Goal: Transaction & Acquisition: Purchase product/service

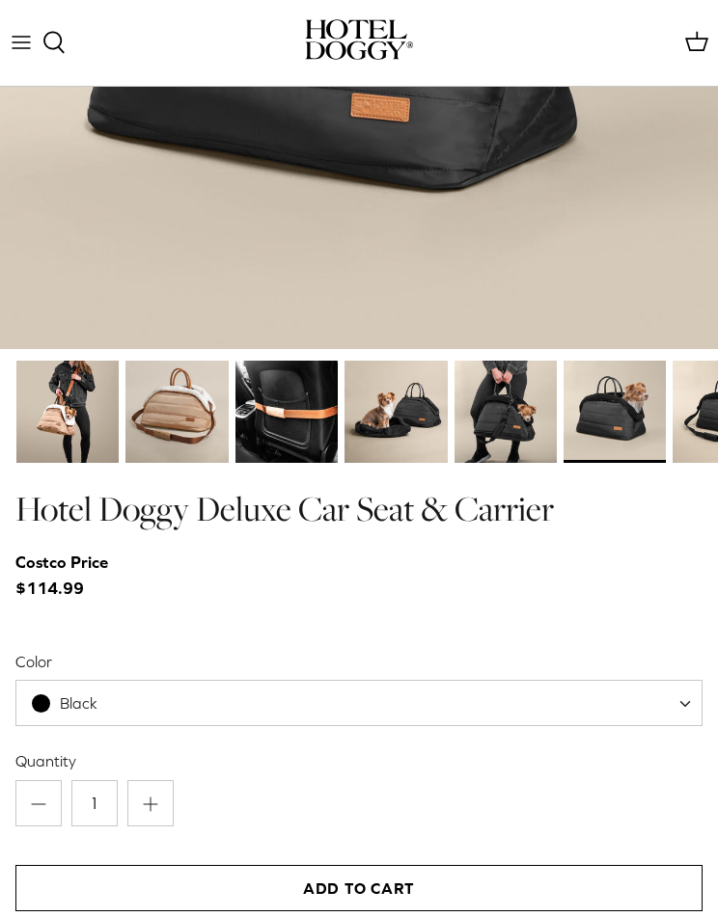
scroll to position [2752, 0]
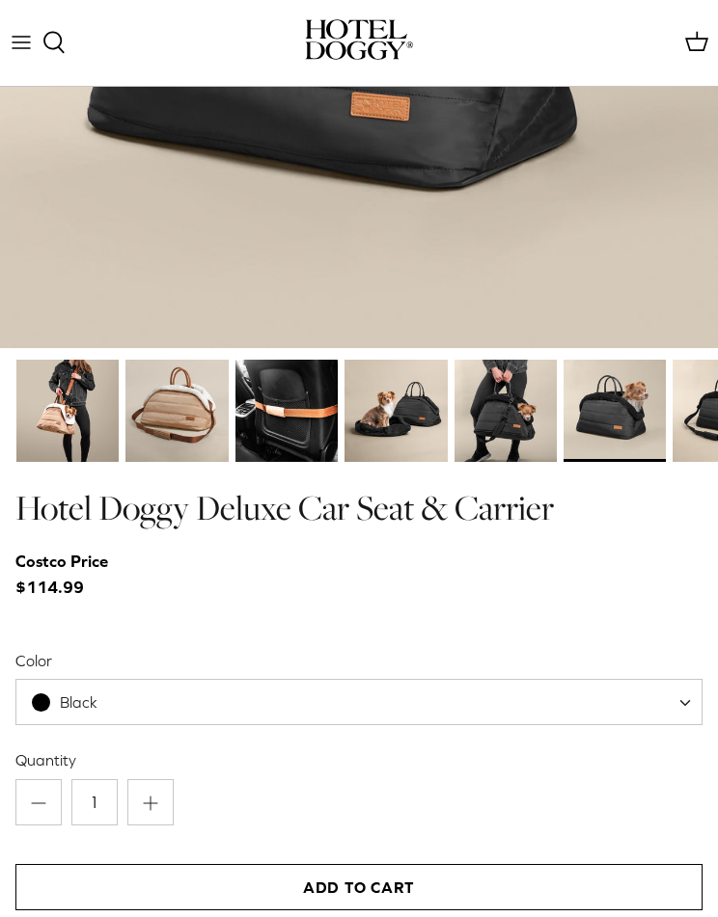
click at [289, 400] on img at bounding box center [286, 411] width 102 height 102
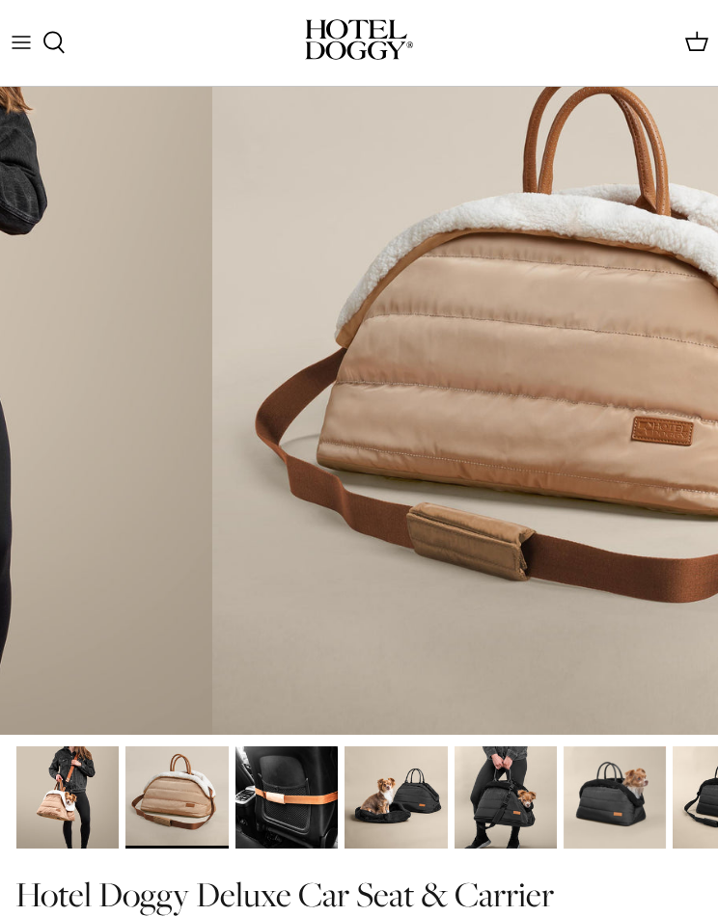
scroll to position [2374, 0]
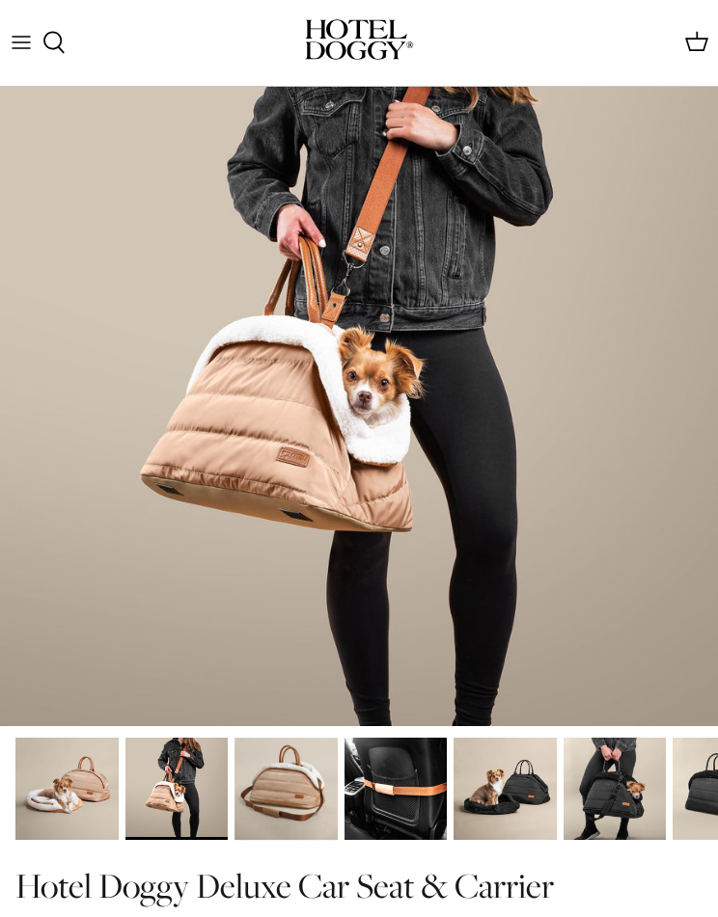
click at [81, 801] on img at bounding box center [66, 789] width 102 height 102
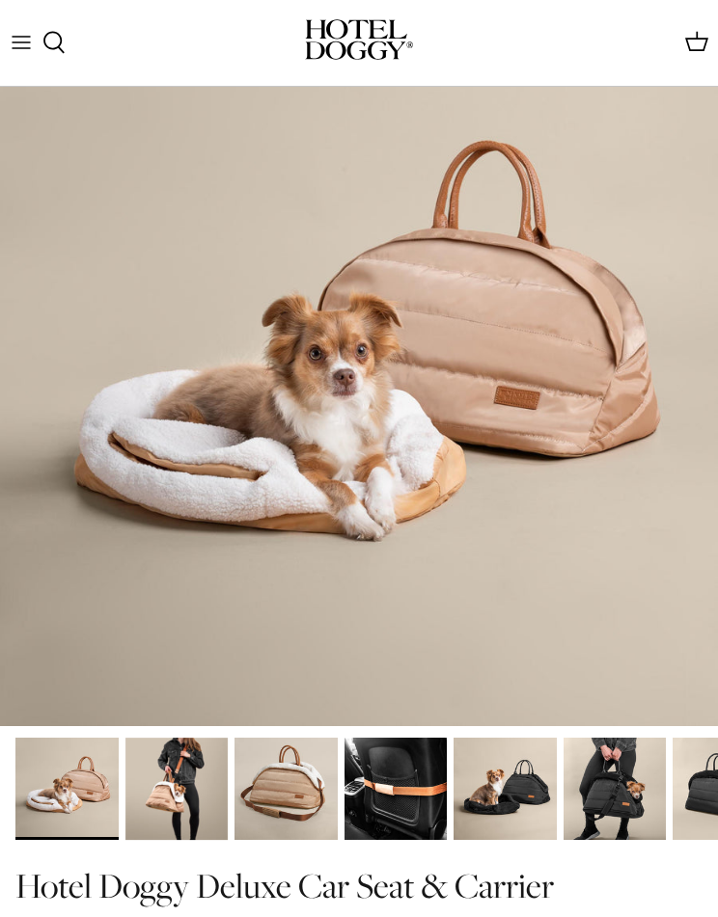
click at [189, 780] on img at bounding box center [176, 789] width 102 height 102
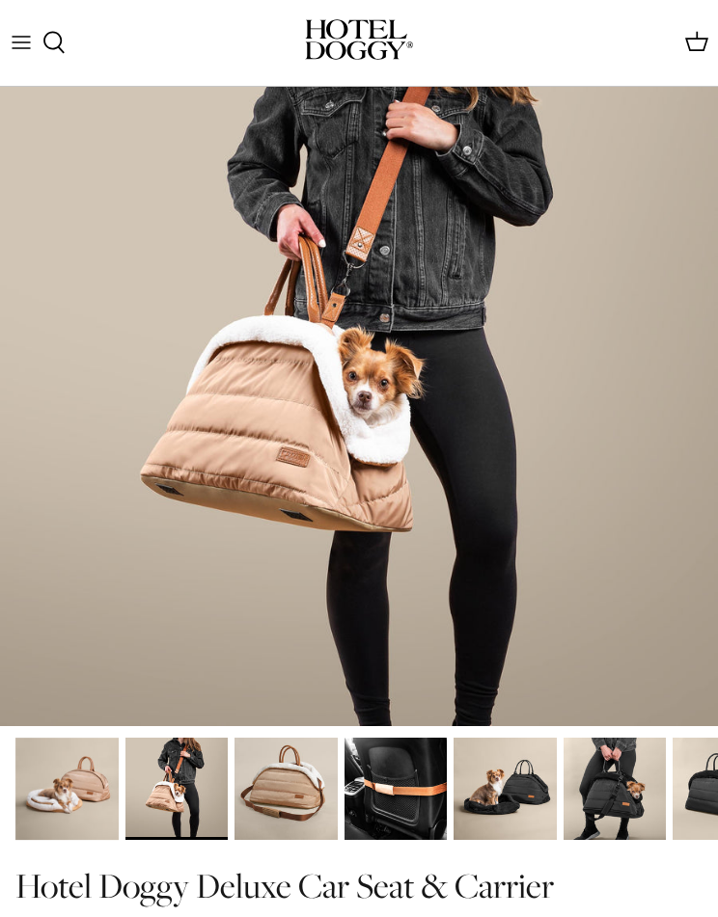
click at [277, 790] on img at bounding box center [285, 789] width 102 height 102
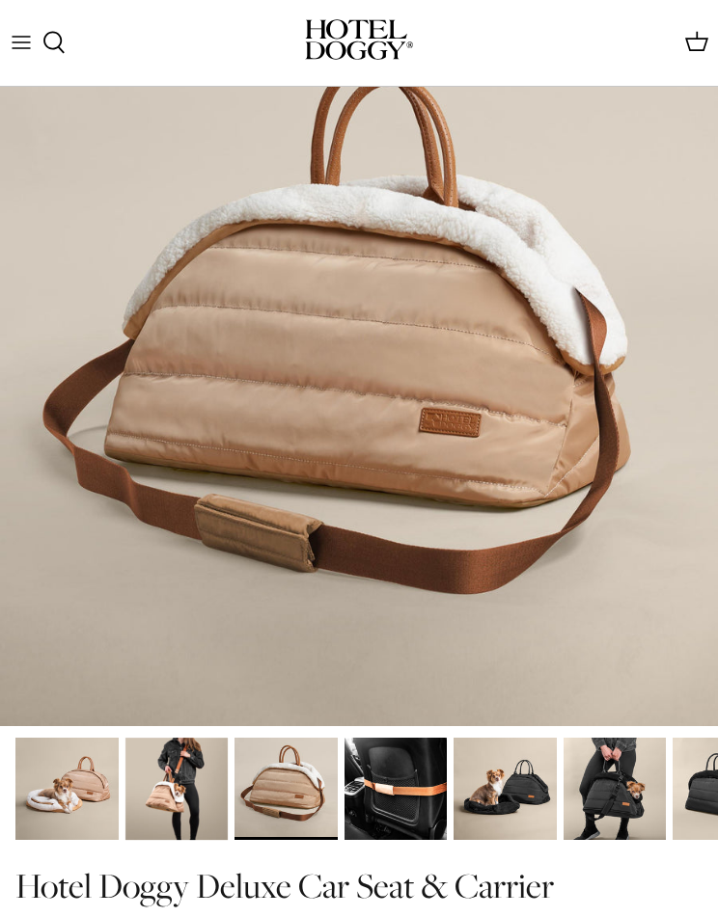
click at [394, 783] on img at bounding box center [395, 789] width 102 height 102
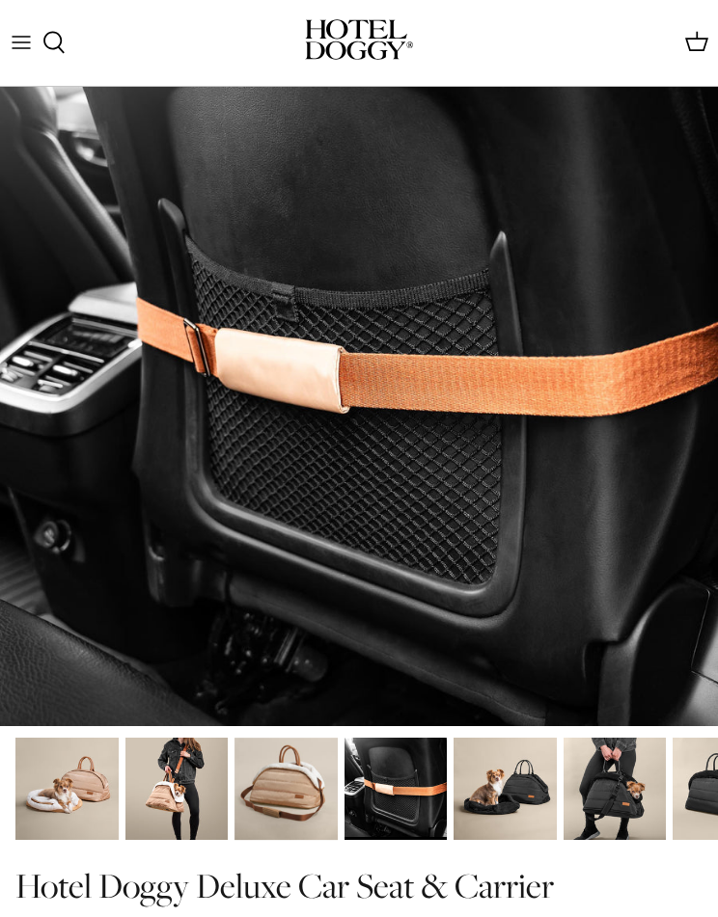
click at [504, 792] on img at bounding box center [504, 789] width 102 height 102
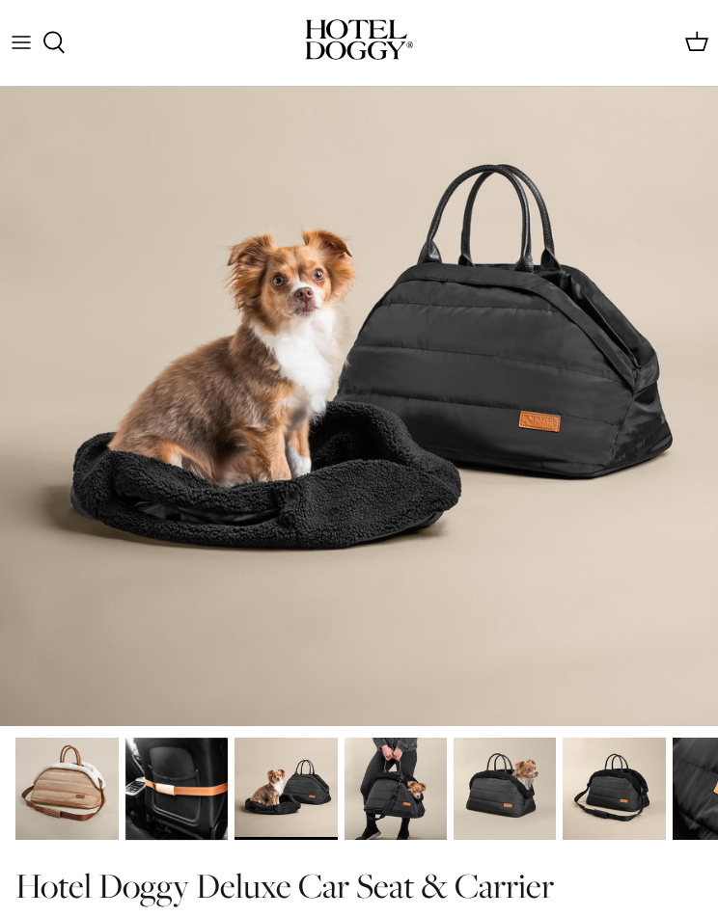
click at [304, 798] on img at bounding box center [285, 789] width 102 height 102
click at [401, 791] on img at bounding box center [395, 789] width 102 height 102
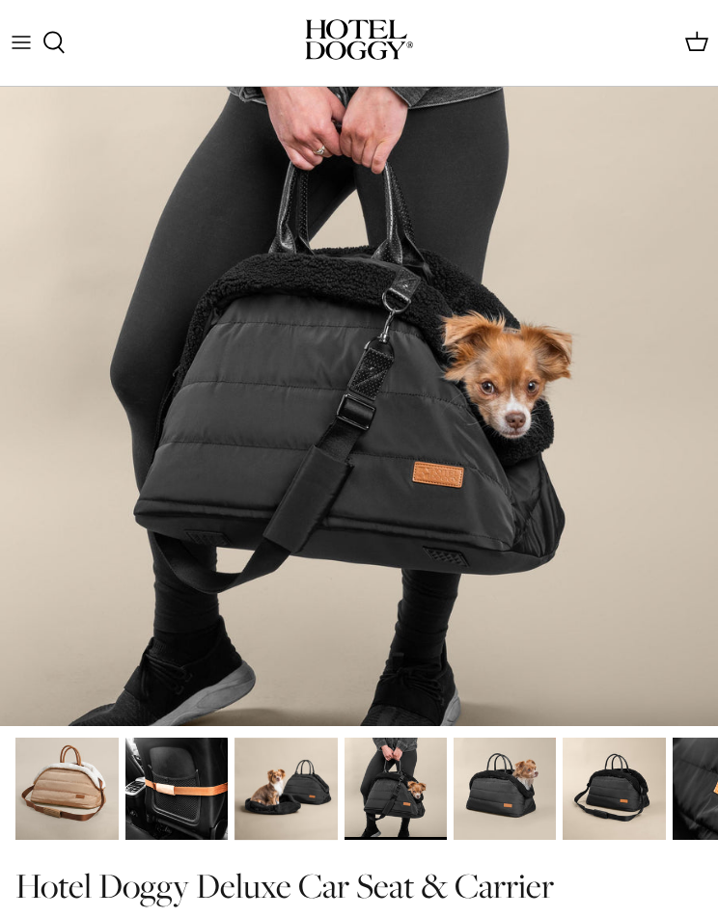
click at [496, 794] on img at bounding box center [504, 789] width 102 height 102
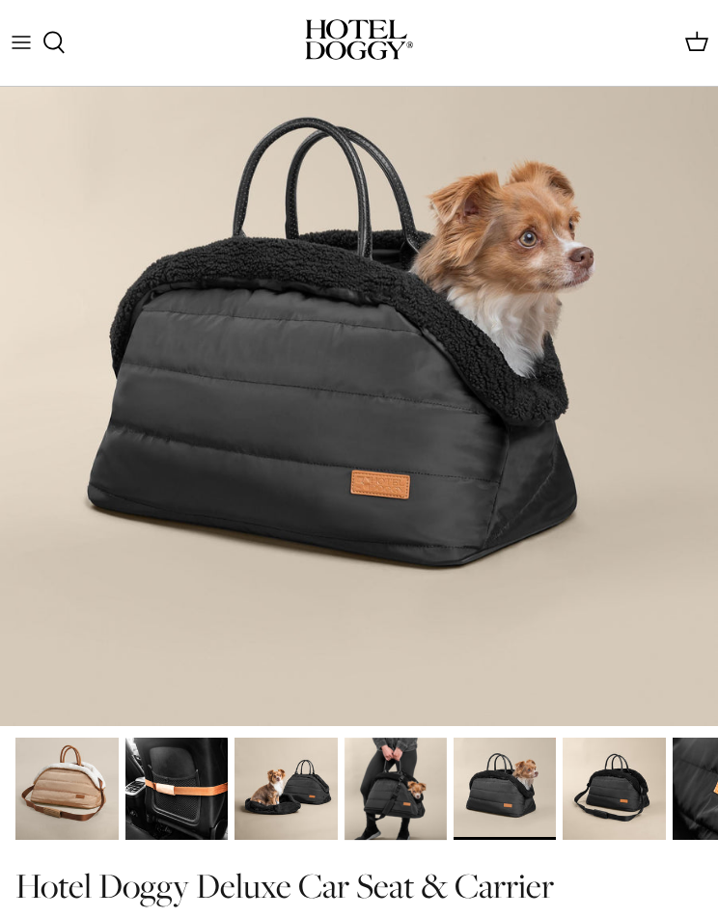
click at [504, 794] on img at bounding box center [504, 789] width 102 height 102
click at [615, 783] on img at bounding box center [613, 789] width 102 height 102
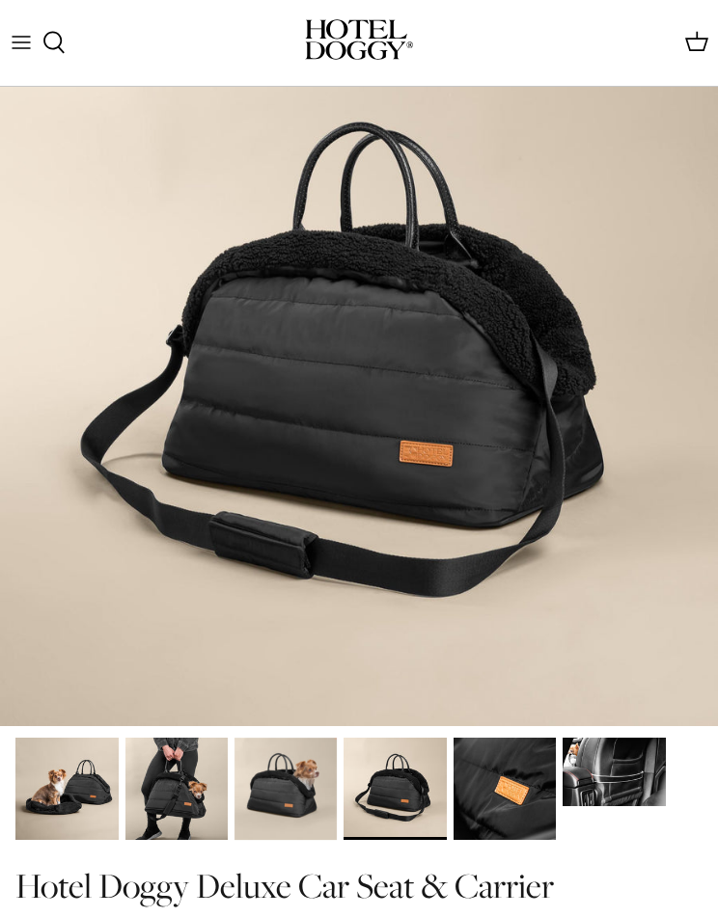
click at [495, 800] on img at bounding box center [504, 789] width 102 height 102
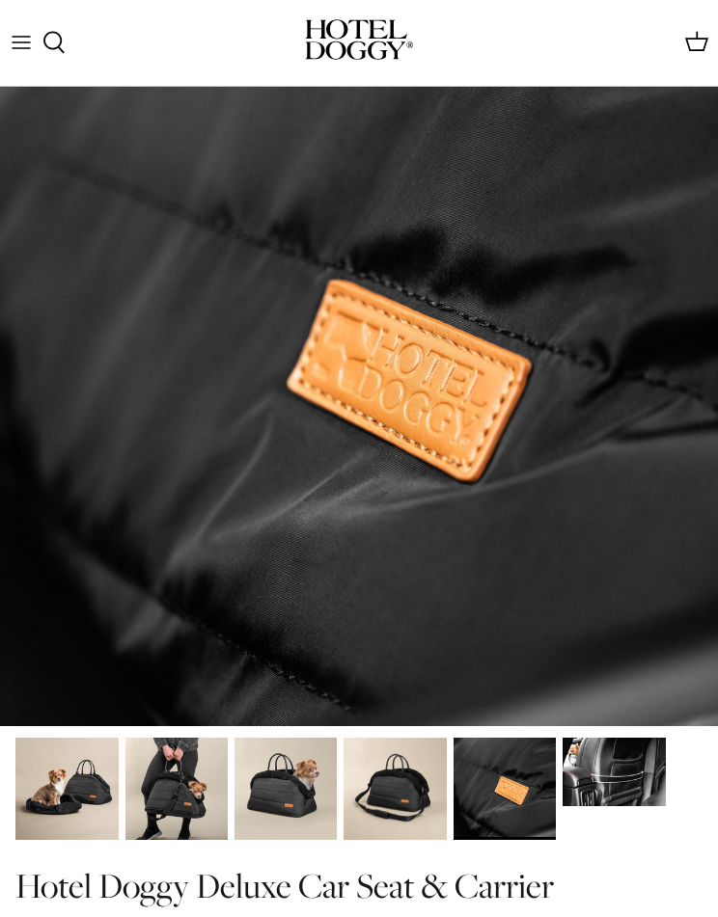
click at [604, 776] on img at bounding box center [613, 772] width 102 height 68
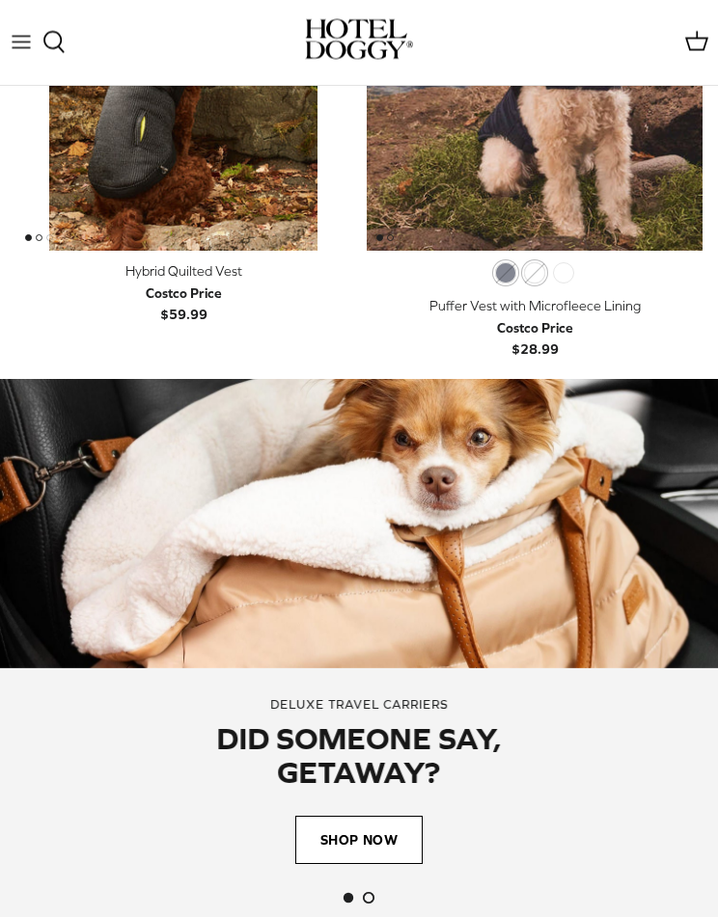
scroll to position [1412, 0]
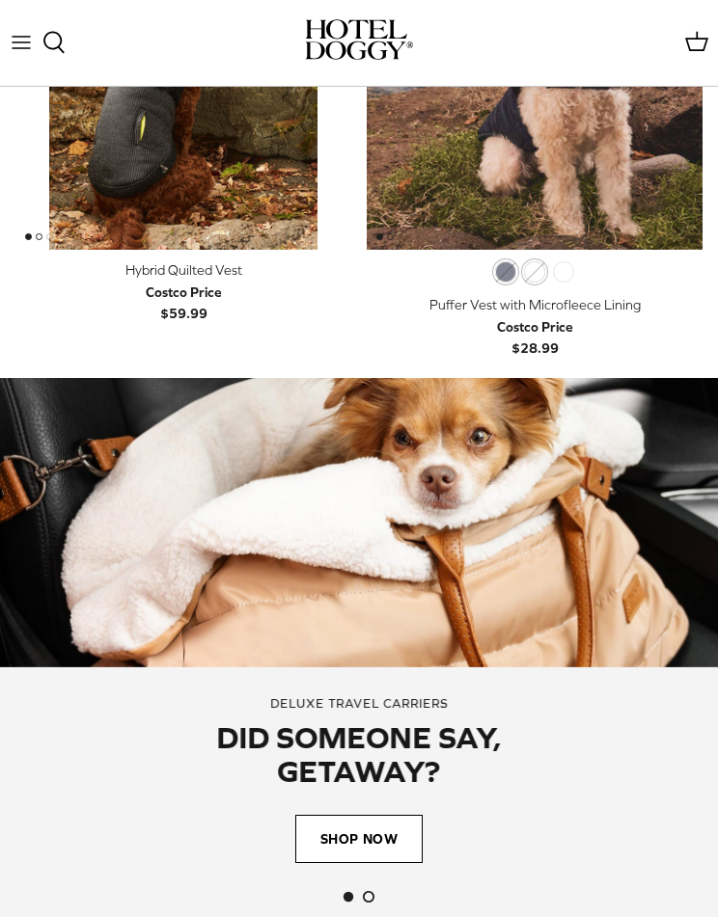
click at [363, 841] on span "Shop Now" at bounding box center [358, 840] width 127 height 48
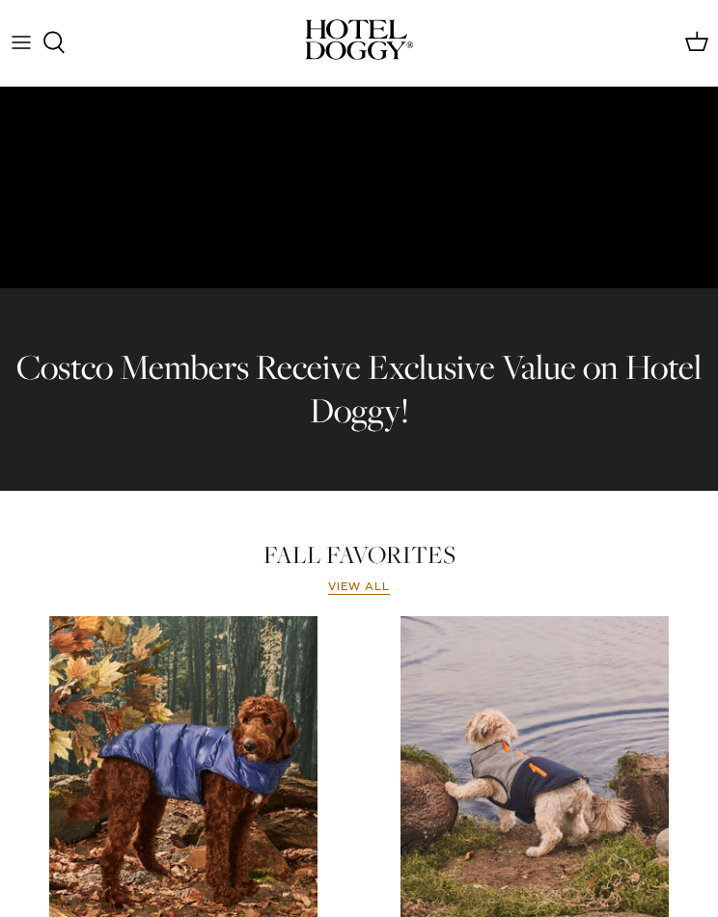
scroll to position [225, 0]
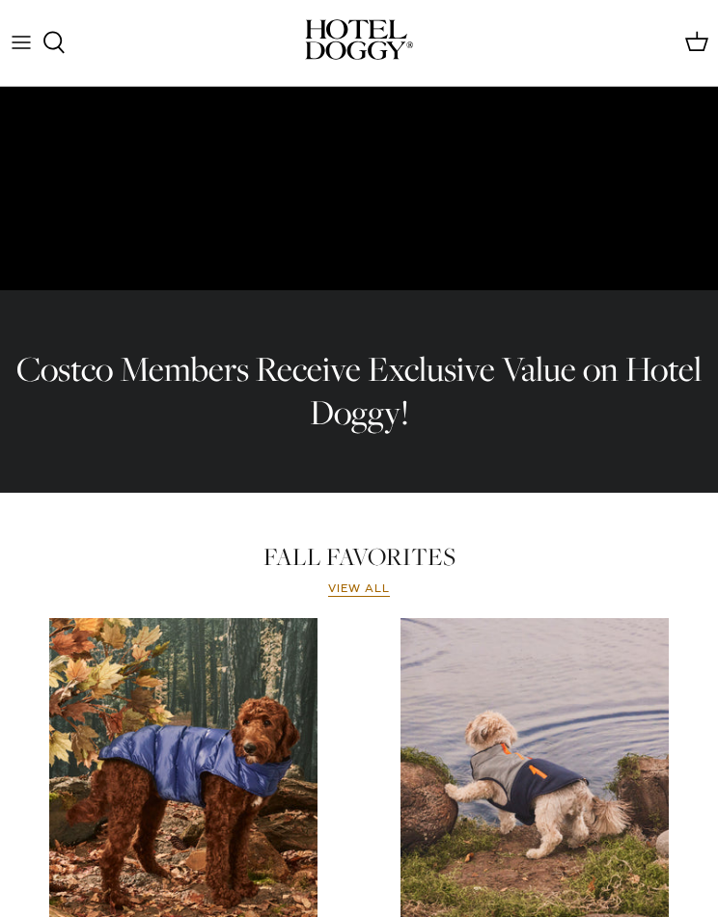
click at [367, 573] on span "FALL FAVORITES" at bounding box center [359, 556] width 192 height 35
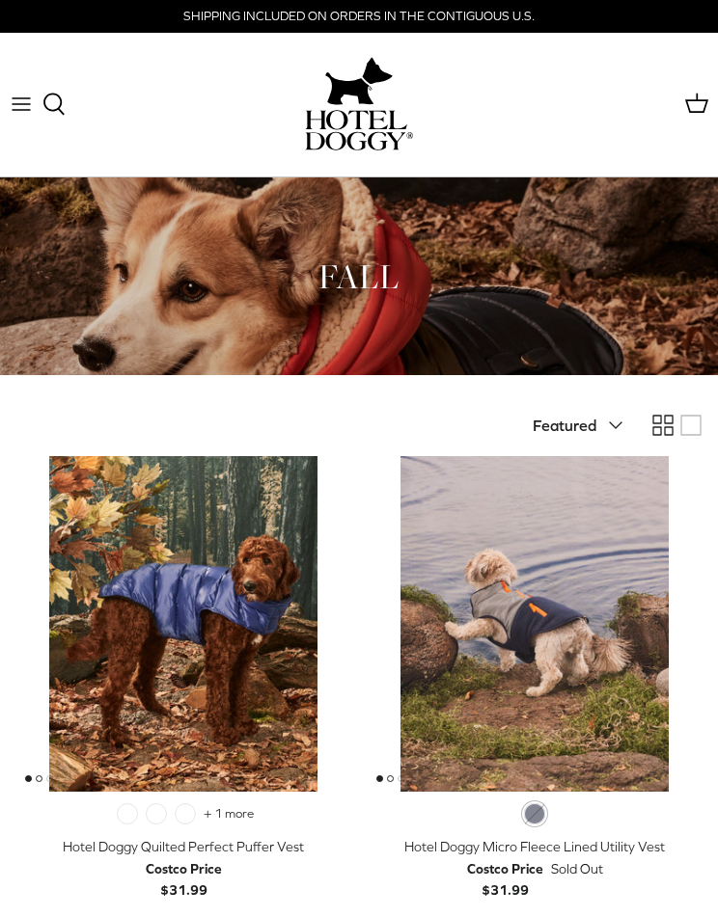
click at [392, 244] on div at bounding box center [359, 276] width 718 height 199
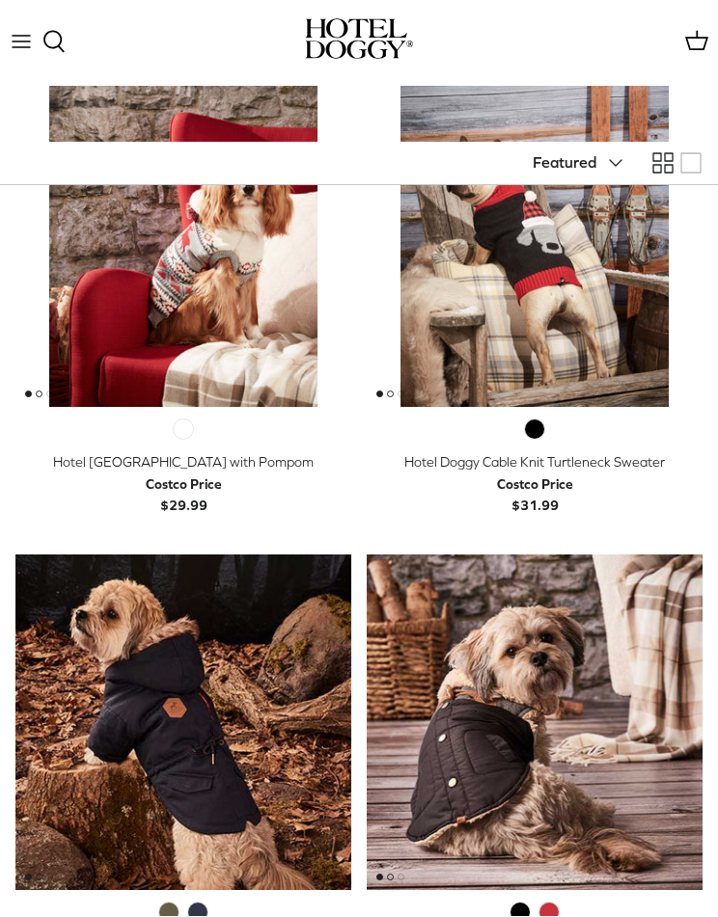
scroll to position [1691, 0]
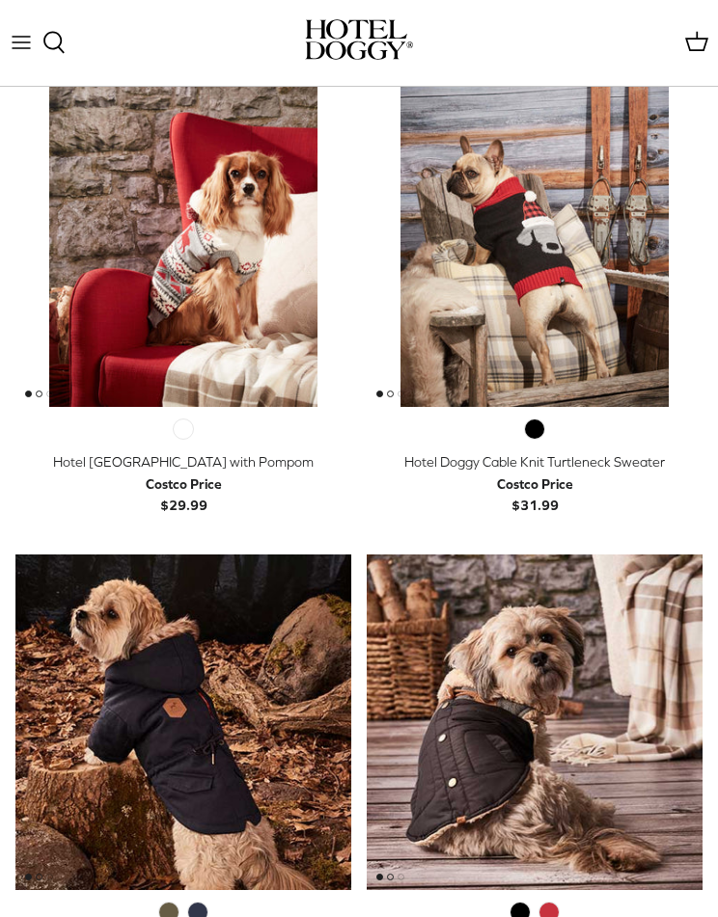
click at [192, 262] on img "Hotel Doggy Fair Isle Sweater with Pompom" at bounding box center [183, 239] width 336 height 336
